Goal: Navigation & Orientation: Find specific page/section

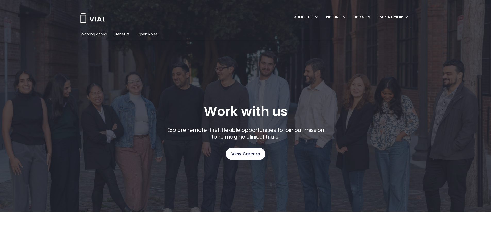
click at [240, 153] on span "View Careers" at bounding box center [245, 154] width 28 height 7
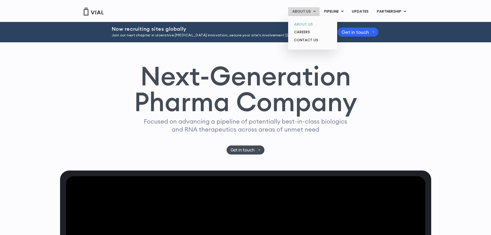
click at [301, 24] on link "ABOUT US" at bounding box center [312, 24] width 45 height 8
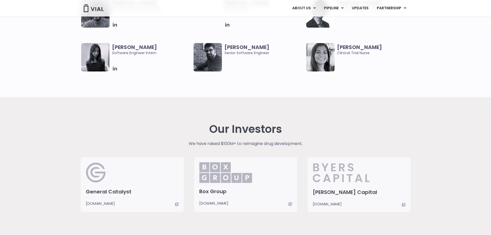
scroll to position [1108, 0]
